Goal: Task Accomplishment & Management: Manage account settings

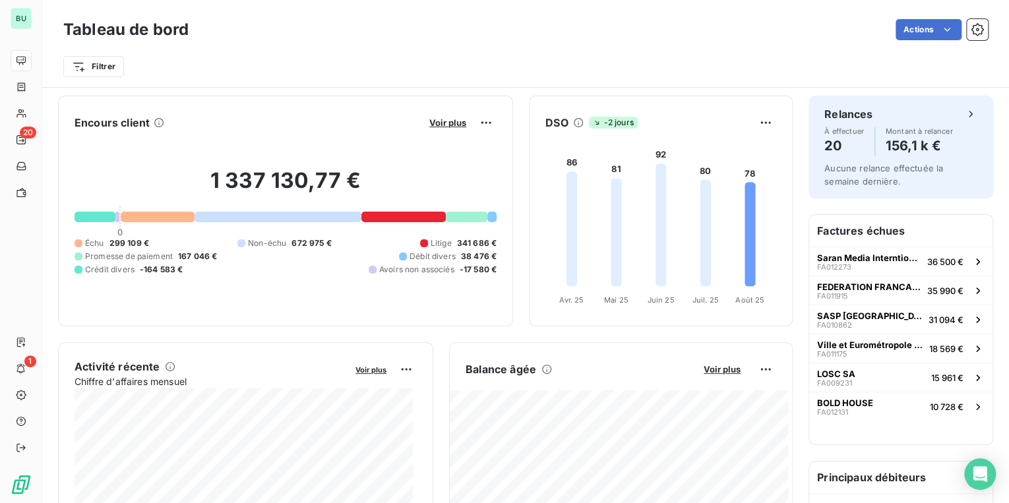
scroll to position [781, 0]
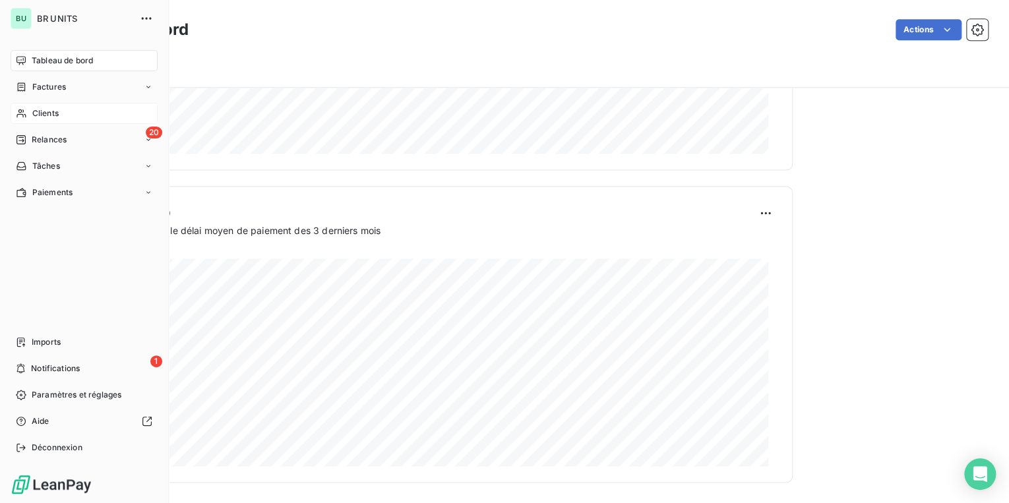
click at [62, 115] on div "Clients" at bounding box center [84, 113] width 147 height 21
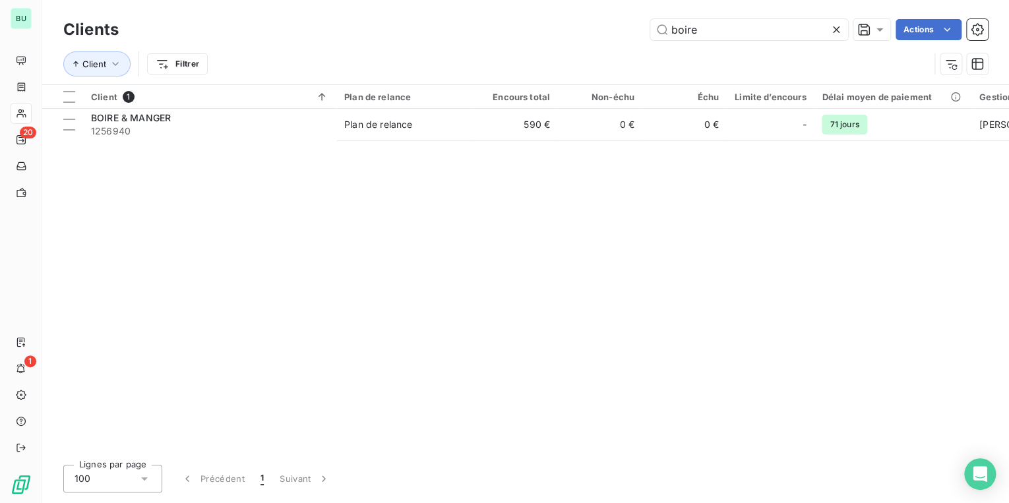
click at [837, 31] on icon at bounding box center [836, 29] width 7 height 7
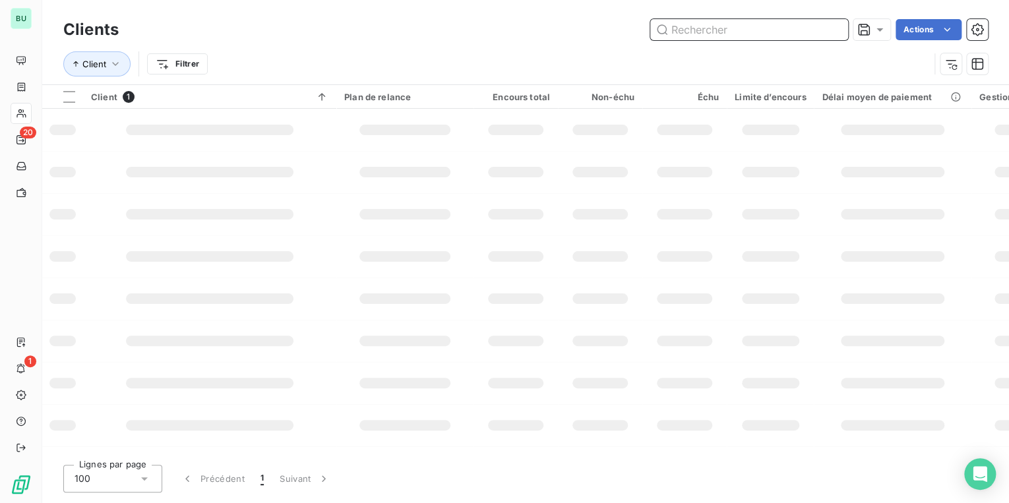
click at [712, 32] on input "text" at bounding box center [749, 29] width 198 height 21
type input "betclic"
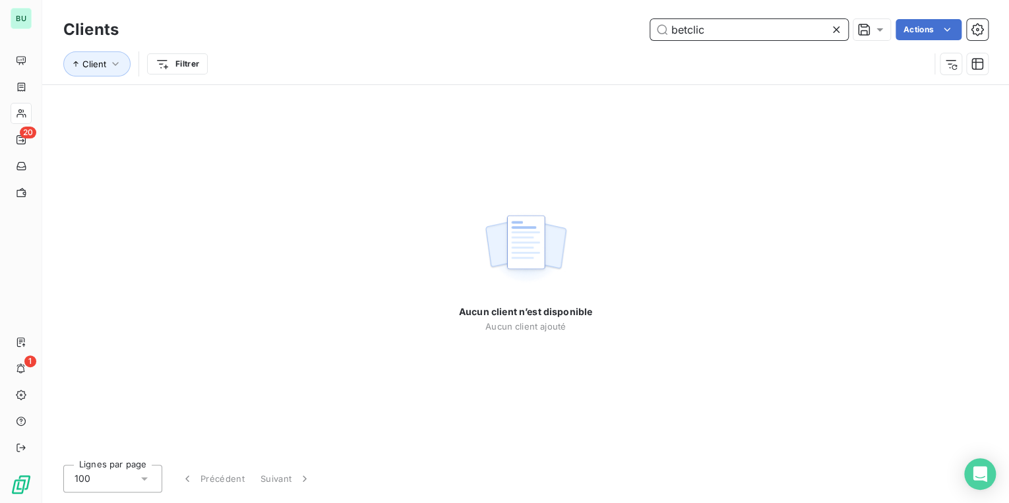
drag, startPoint x: 711, startPoint y: 30, endPoint x: 670, endPoint y: 31, distance: 40.9
click at [670, 31] on input "betclic" at bounding box center [749, 29] width 198 height 21
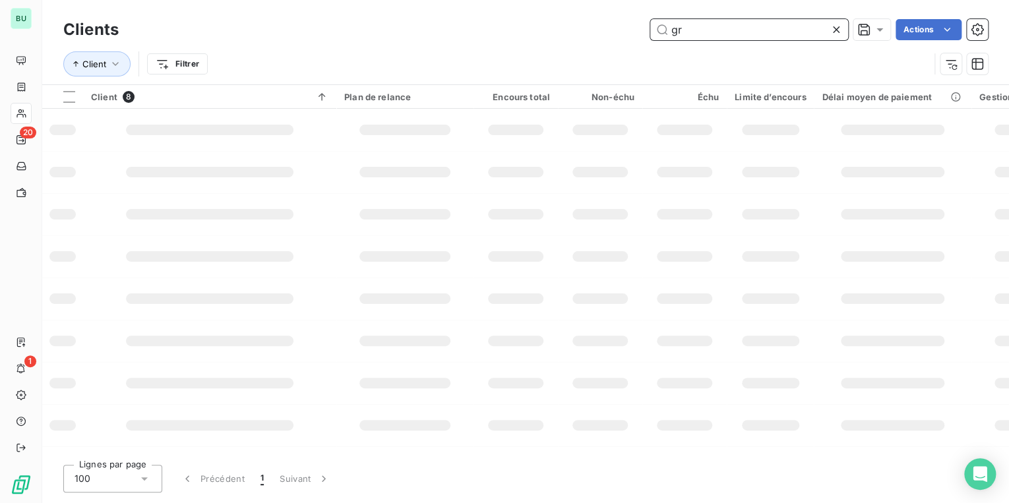
type input "g"
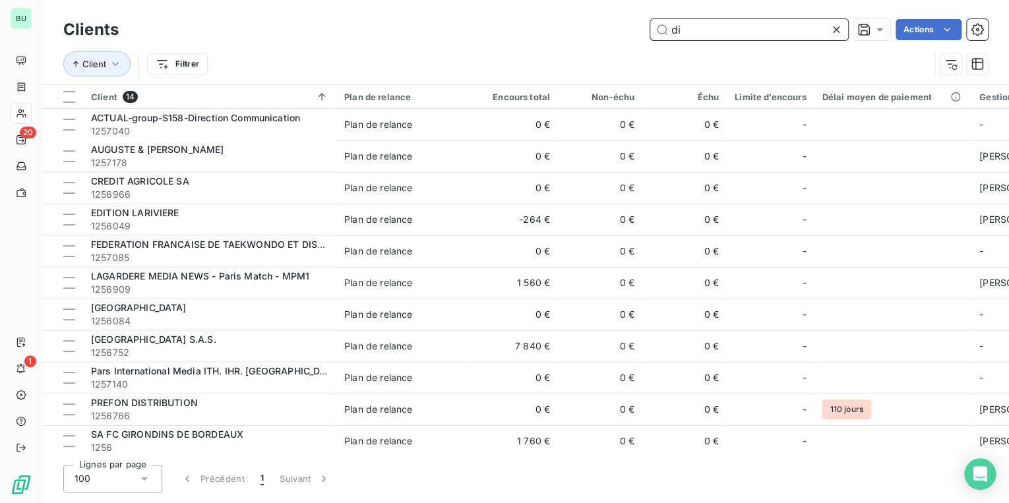
type input "d"
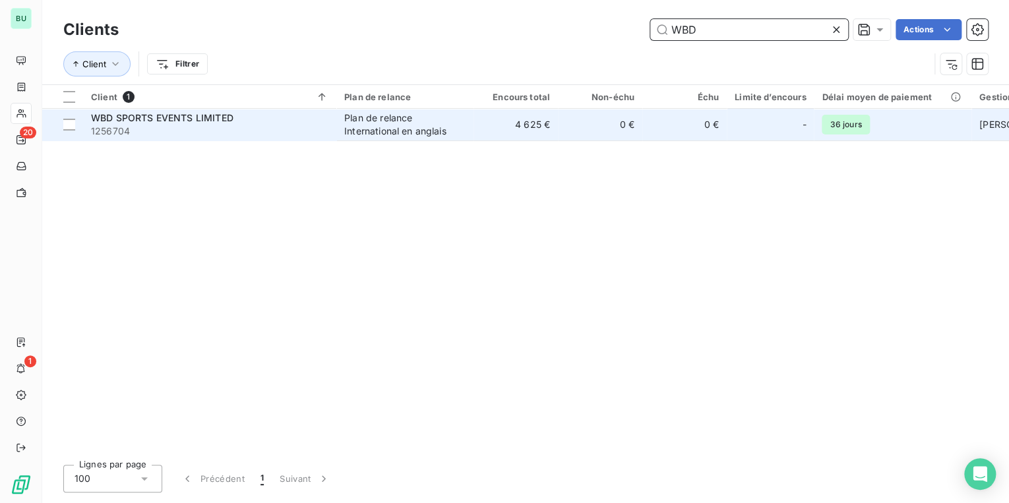
type input "WBD"
click at [259, 119] on div "WBD SPORTS EVENTS LIMITED" at bounding box center [209, 117] width 237 height 13
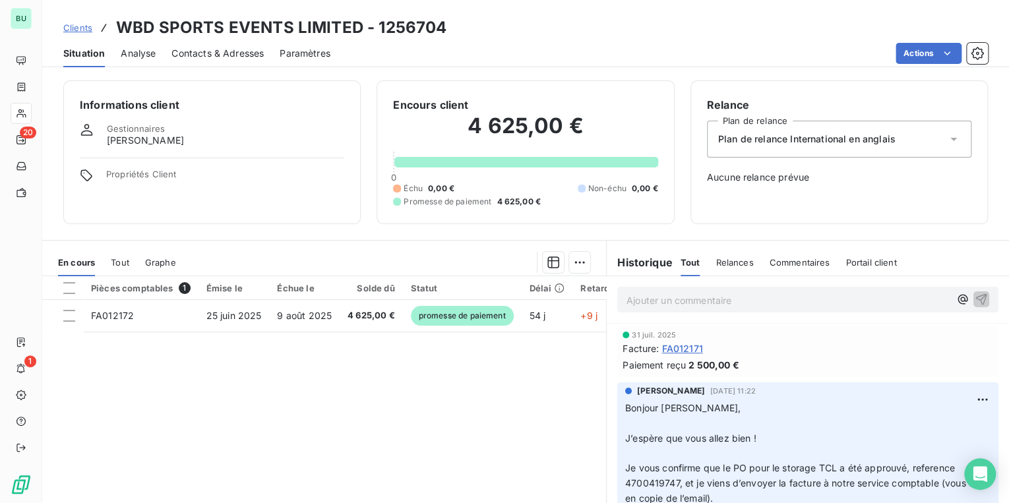
click at [214, 54] on span "Contacts & Adresses" at bounding box center [217, 53] width 92 height 13
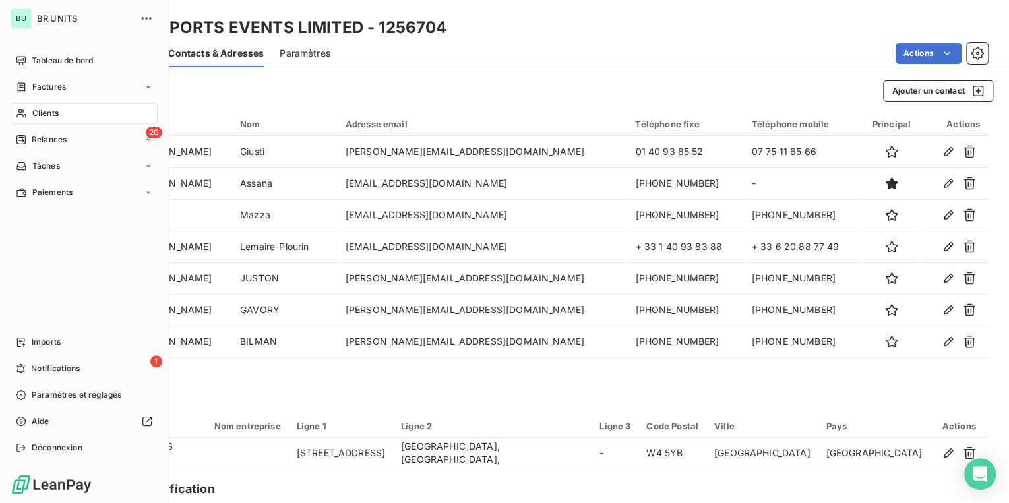
click at [74, 116] on div "Clients" at bounding box center [84, 113] width 147 height 21
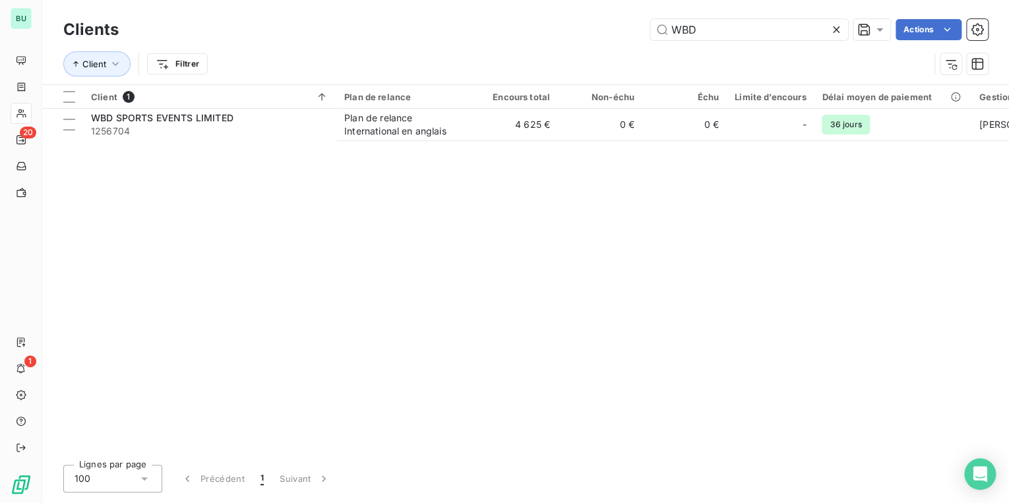
drag, startPoint x: 701, startPoint y: 32, endPoint x: 630, endPoint y: 38, distance: 71.5
click at [630, 38] on div "WBD Actions" at bounding box center [560, 29] width 853 height 21
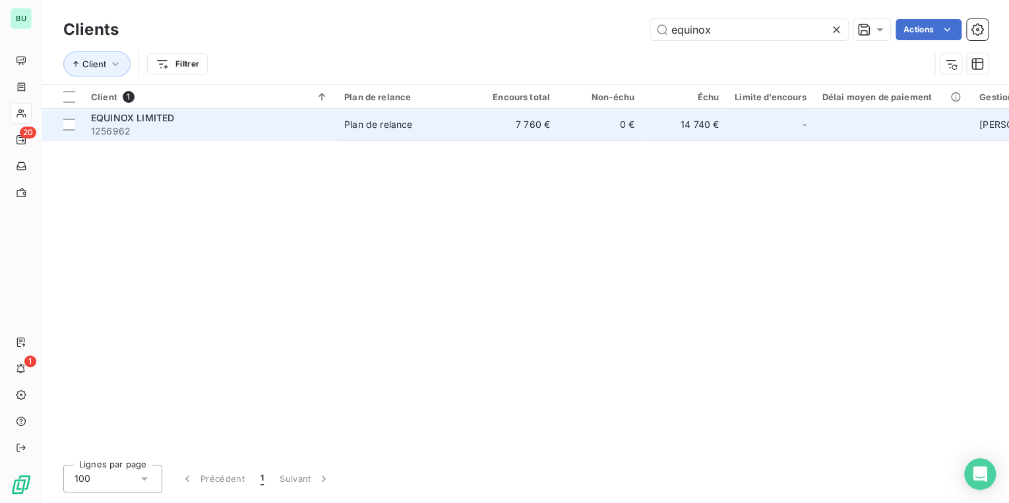
type input "equinox"
click at [241, 131] on span "1256962" at bounding box center [209, 131] width 237 height 13
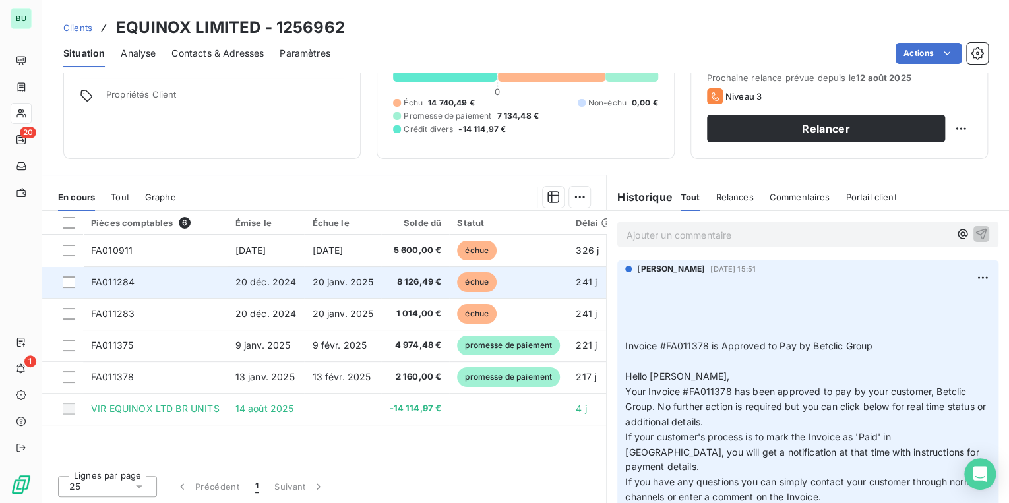
scroll to position [94, 0]
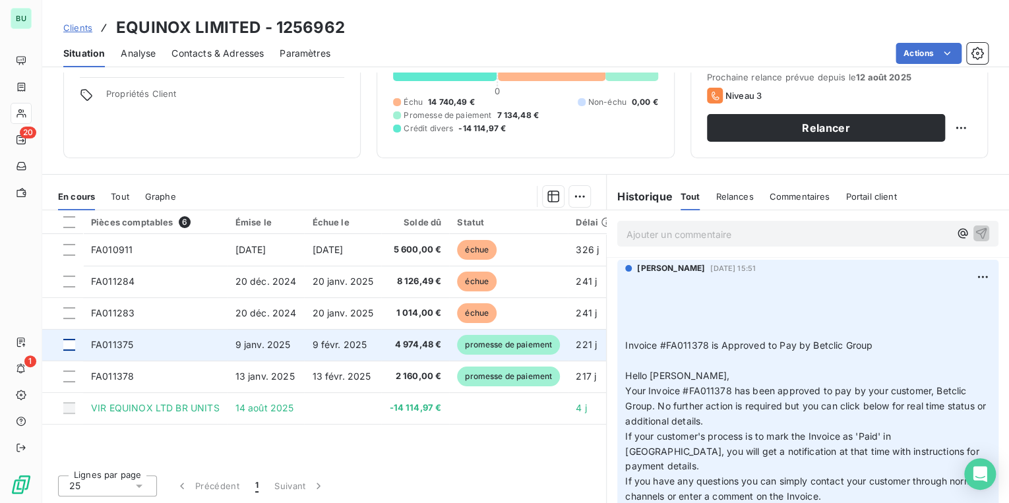
click at [72, 345] on div at bounding box center [69, 345] width 12 height 12
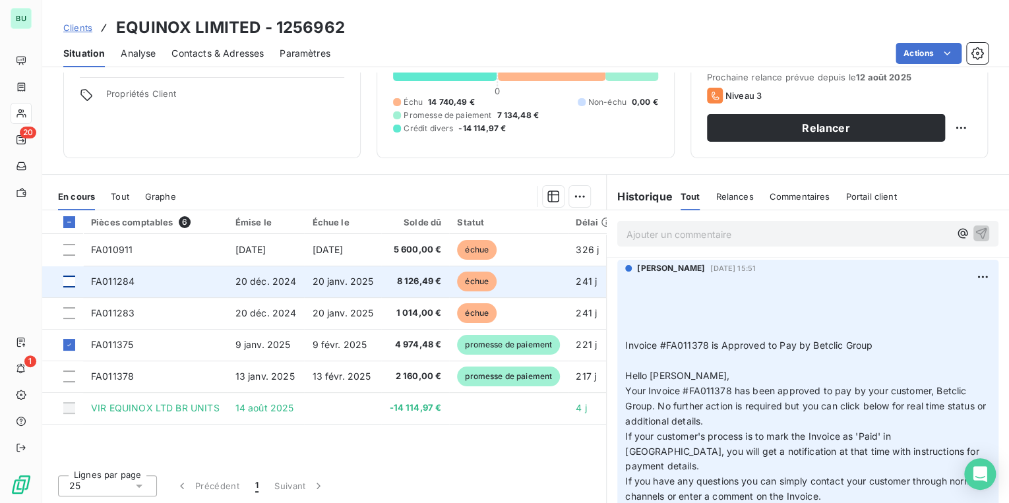
click at [71, 280] on div at bounding box center [69, 282] width 12 height 12
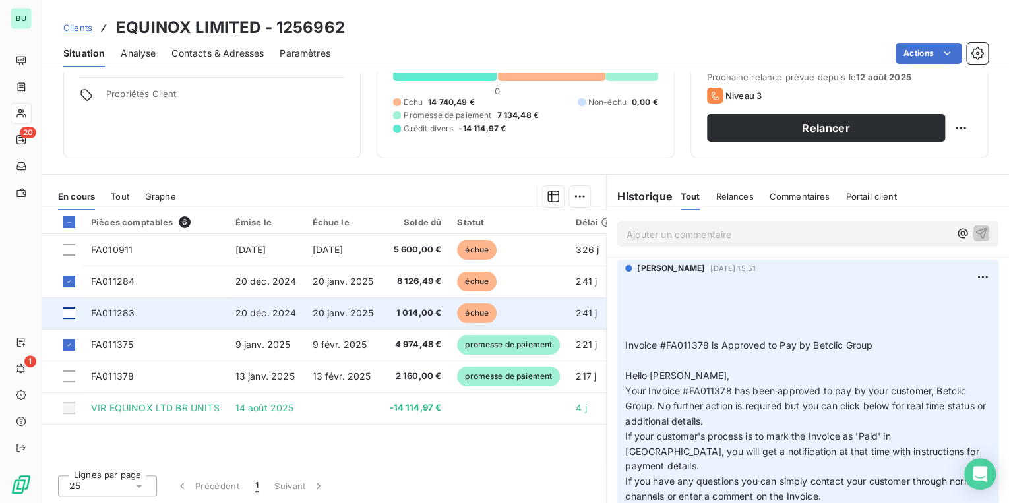
click at [70, 313] on div at bounding box center [69, 313] width 12 height 12
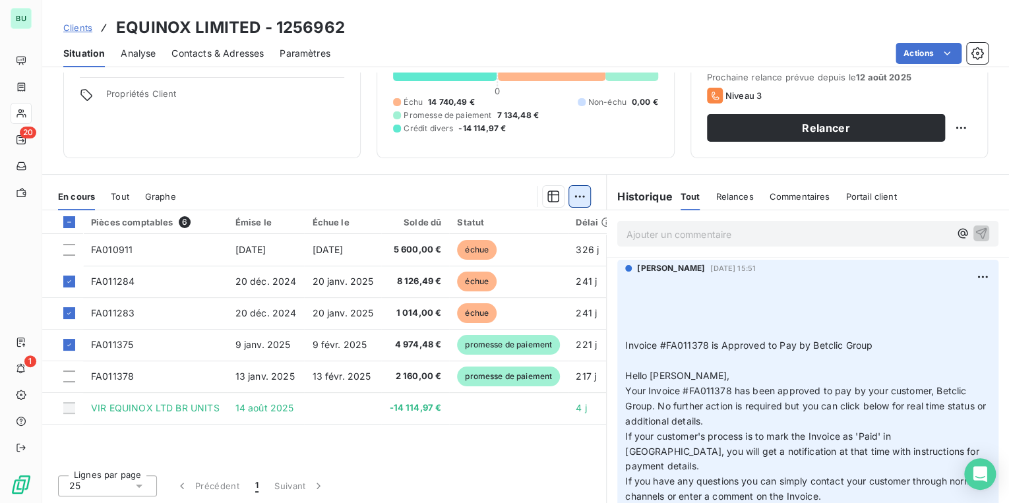
click at [574, 198] on html "BU 20 1 Clients EQUINOX LIMITED - 1256962 Situation Analyse Contacts & Adresses…" at bounding box center [504, 251] width 1009 height 503
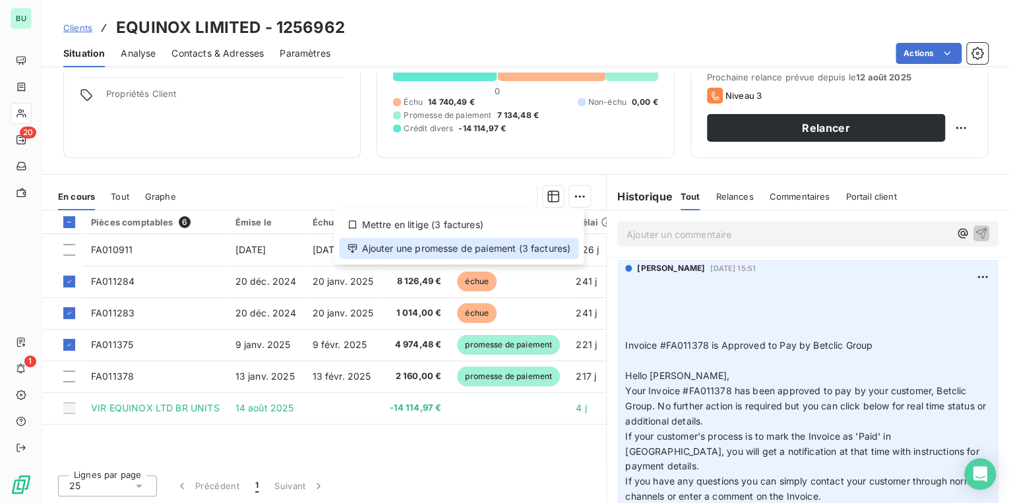
click at [465, 248] on div "Ajouter une promesse de paiement (3 factures)" at bounding box center [458, 248] width 239 height 21
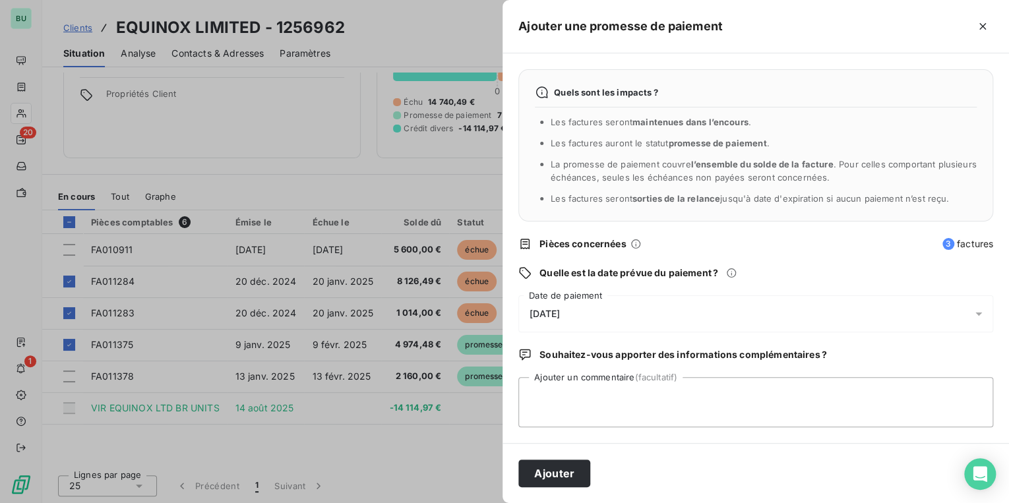
click at [560, 314] on span "[DATE]" at bounding box center [544, 314] width 30 height 11
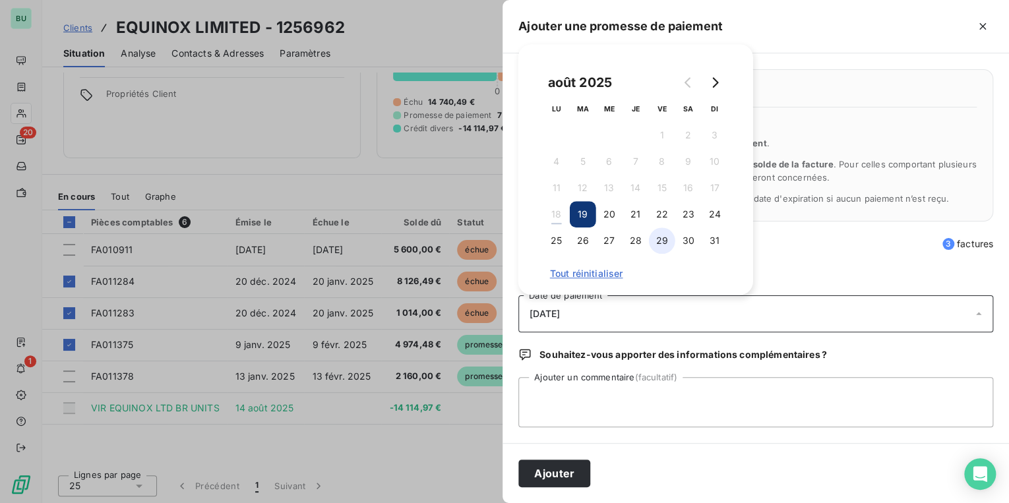
click at [667, 242] on button "29" at bounding box center [662, 240] width 26 height 26
click at [558, 470] on button "Ajouter" at bounding box center [554, 474] width 72 height 28
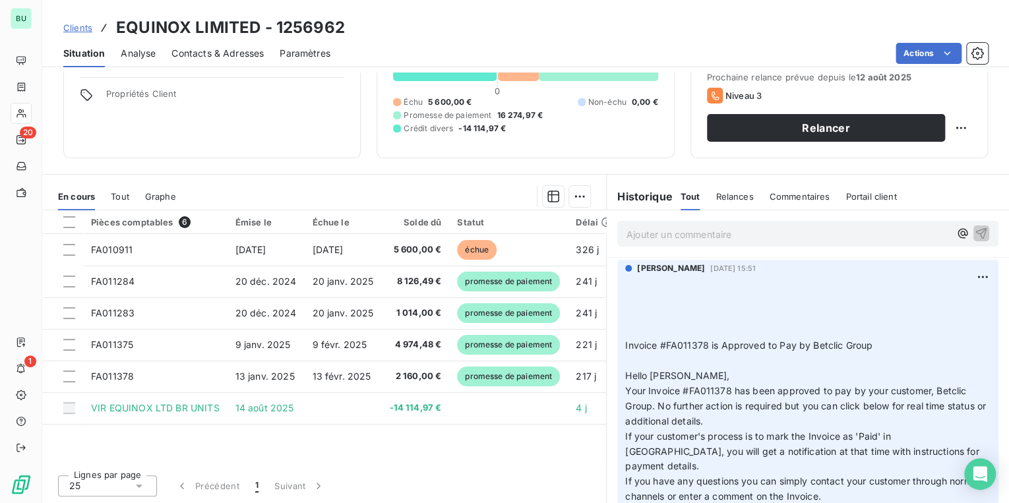
scroll to position [79, 0]
